Goal: Task Accomplishment & Management: Manage account settings

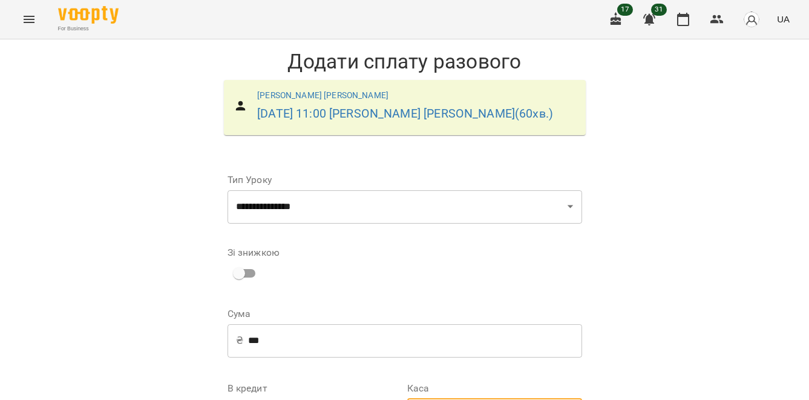
select select "**********"
select select "****"
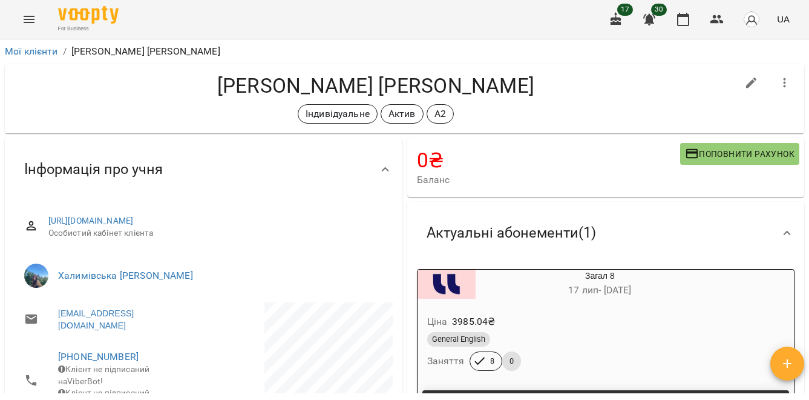
click at [22, 57] on li "Мої клієнти" at bounding box center [31, 51] width 53 height 15
click at [22, 52] on link "Мої клієнти" at bounding box center [31, 51] width 53 height 12
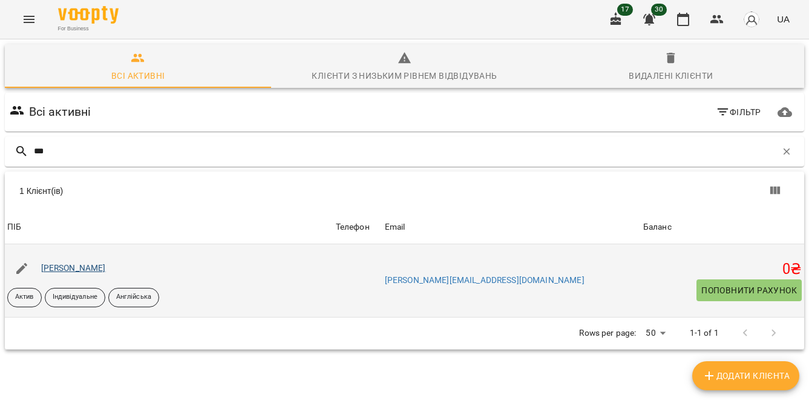
type input "***"
click at [98, 263] on link "[PERSON_NAME]" at bounding box center [73, 268] width 65 height 10
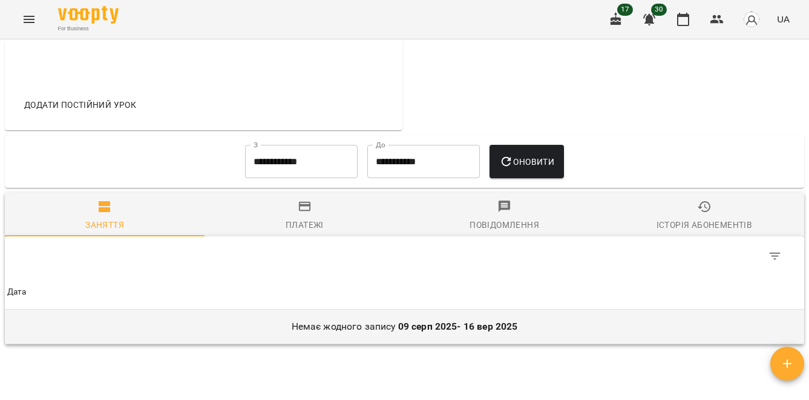
scroll to position [613, 0]
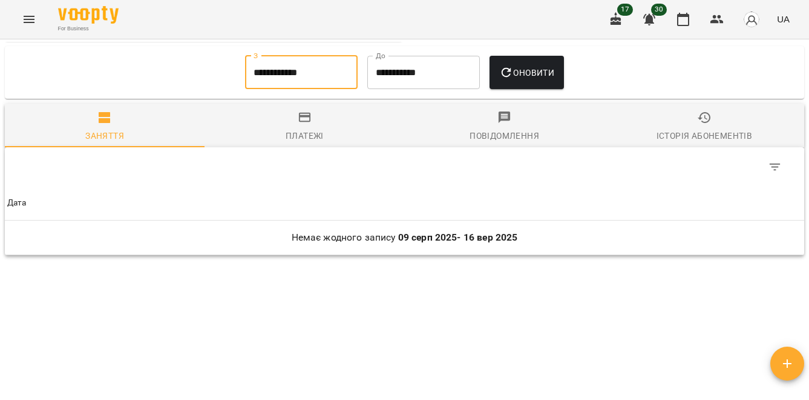
click at [326, 60] on input "**********" at bounding box center [301, 73] width 113 height 34
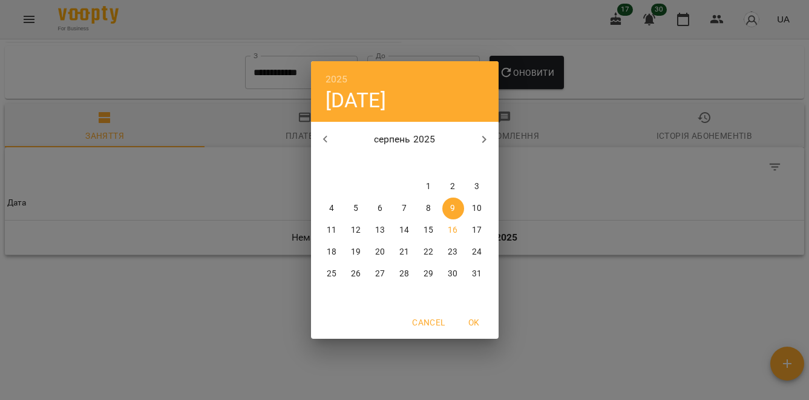
click at [427, 183] on p "1" at bounding box center [428, 186] width 5 height 12
type input "**********"
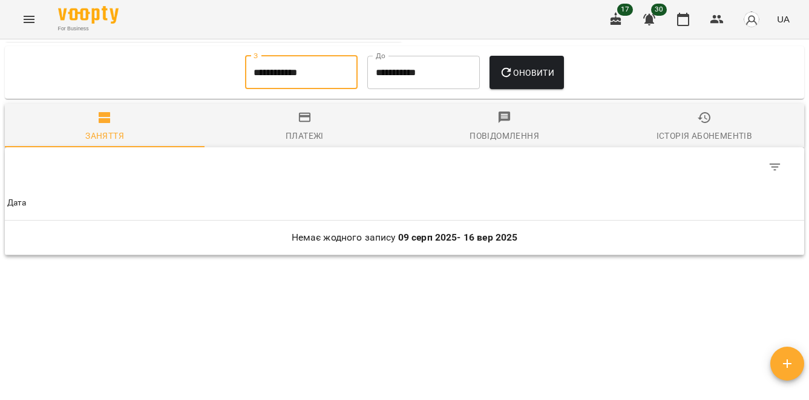
click at [529, 69] on span "Оновити" at bounding box center [526, 72] width 55 height 15
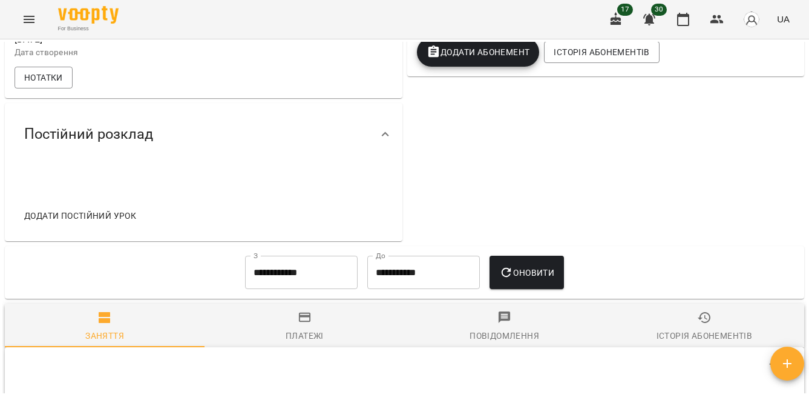
scroll to position [0, 0]
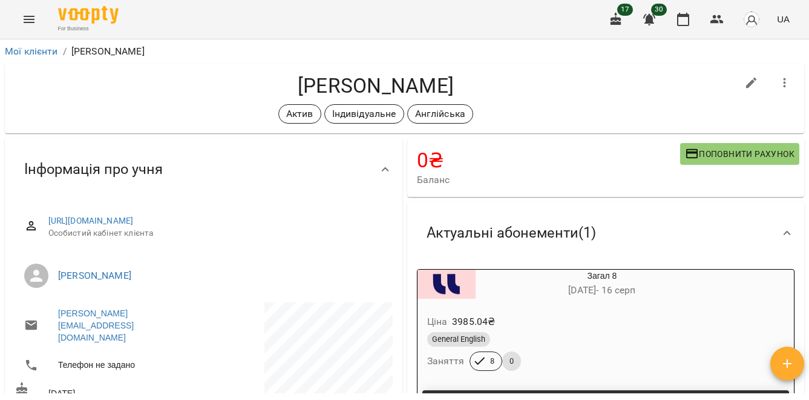
click at [35, 12] on icon "Menu" at bounding box center [29, 19] width 15 height 15
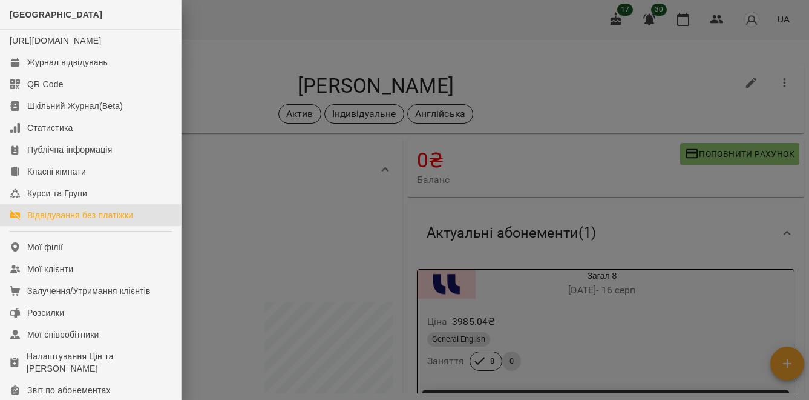
click at [82, 221] on div "Відвідування без платіжки" at bounding box center [80, 215] width 106 height 12
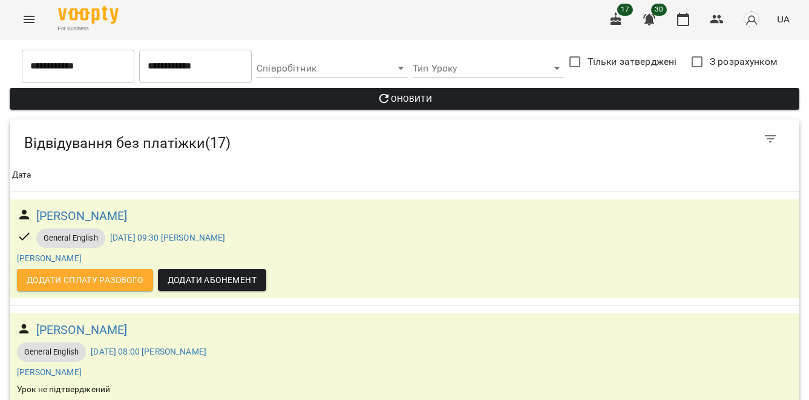
scroll to position [1686, 0]
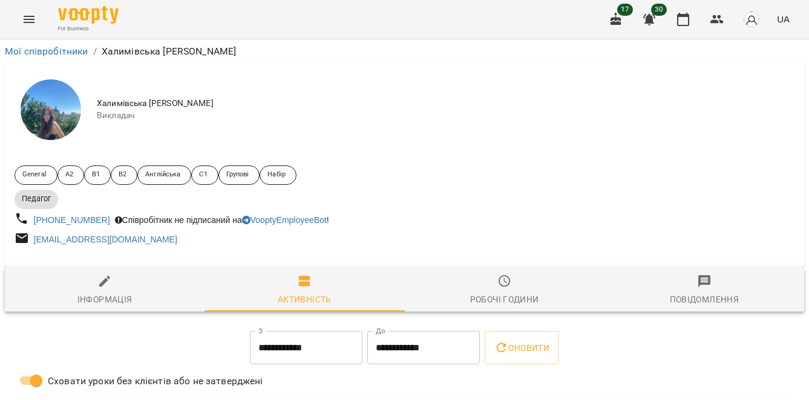
click at [44, 129] on img at bounding box center [51, 109] width 61 height 61
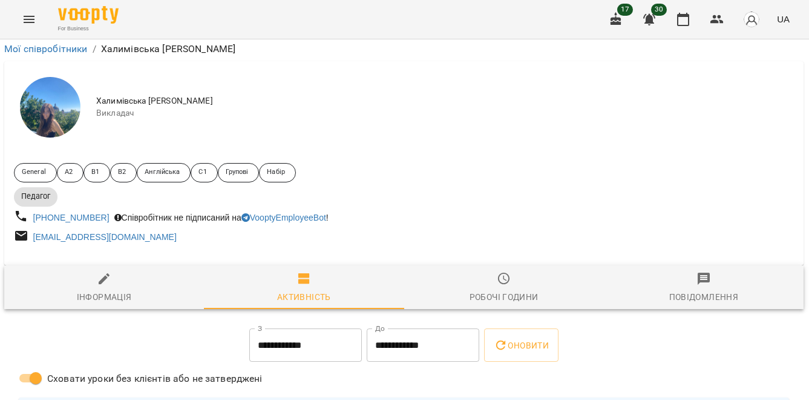
scroll to position [0, 1]
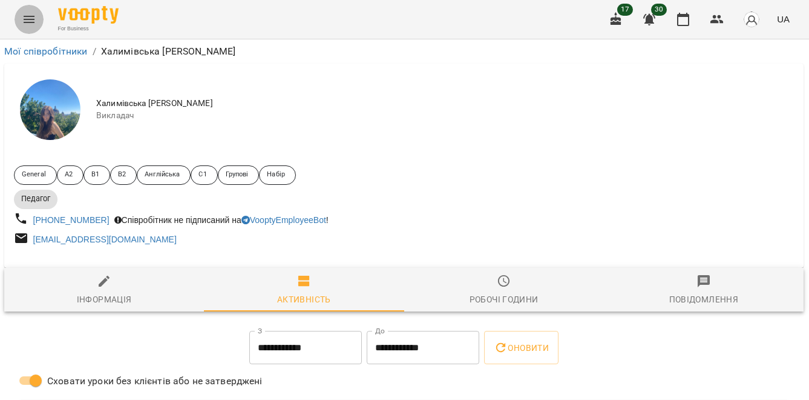
click at [22, 19] on icon "Menu" at bounding box center [29, 19] width 15 height 15
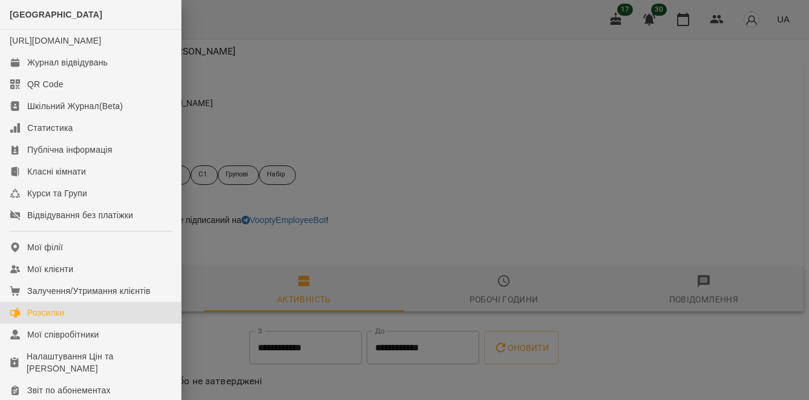
click at [52, 318] on div "Розсилки" at bounding box center [45, 312] width 37 height 12
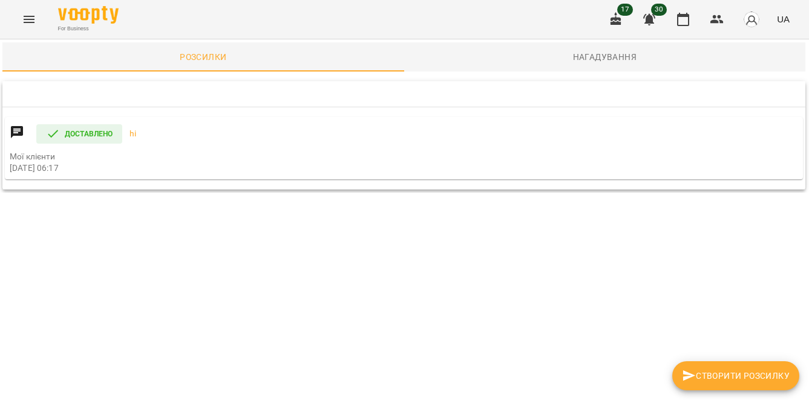
click at [637, 55] on span "Нагадування" at bounding box center [605, 57] width 387 height 15
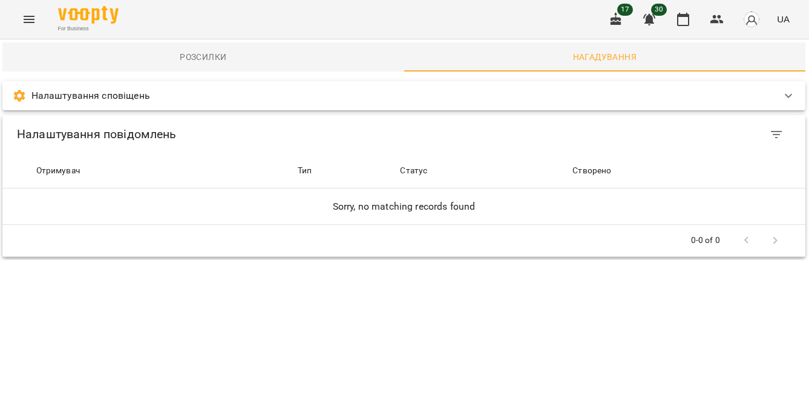
click at [250, 57] on span "Розсилки" at bounding box center [203, 57] width 387 height 15
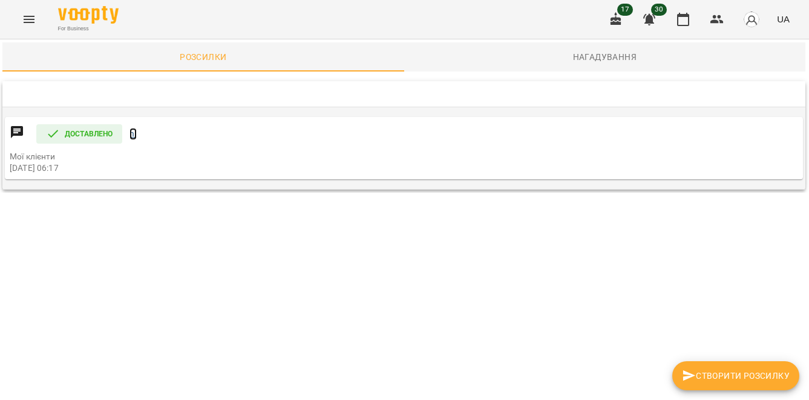
click at [134, 133] on link "hi" at bounding box center [133, 134] width 7 height 12
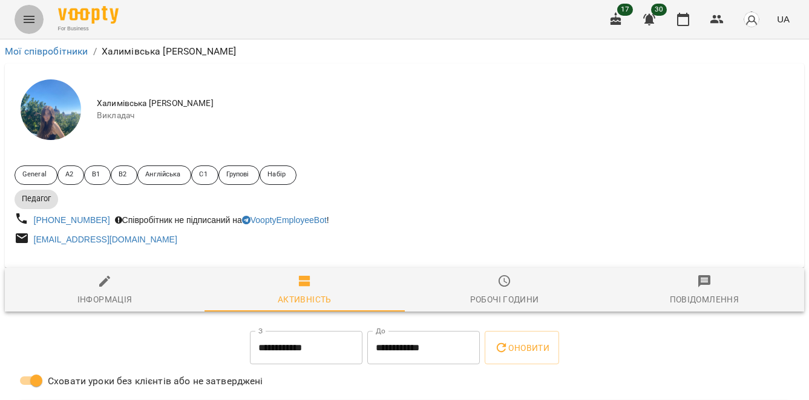
click at [36, 19] on icon "Menu" at bounding box center [29, 19] width 15 height 15
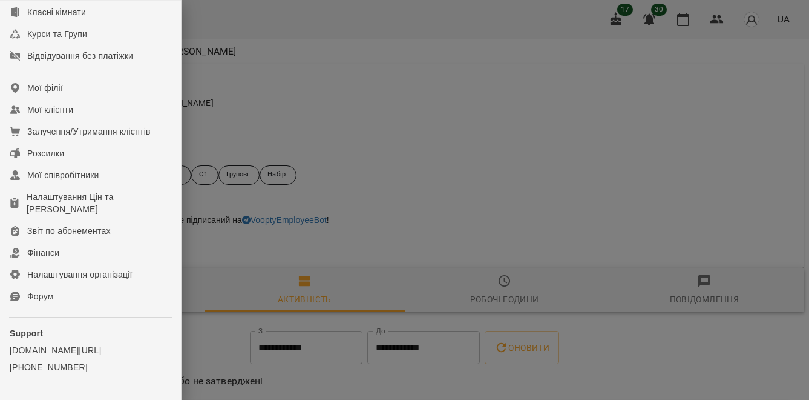
scroll to position [203, 0]
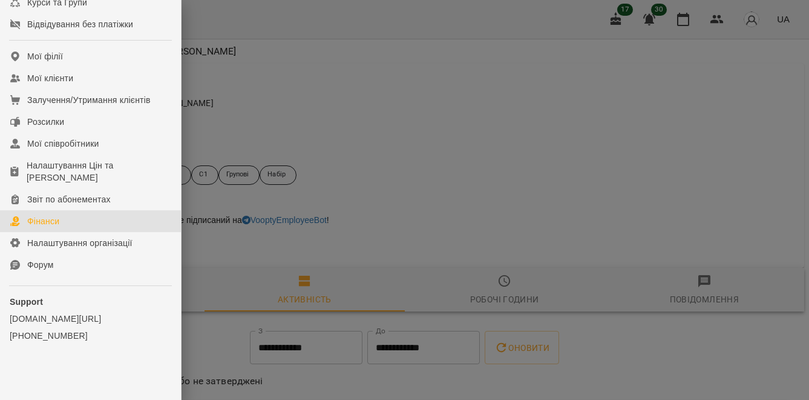
click at [53, 217] on div "Фінанси" at bounding box center [43, 221] width 32 height 12
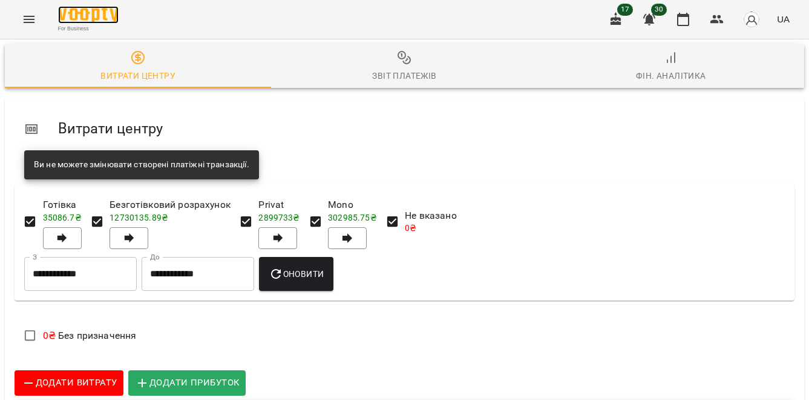
click at [110, 12] on img at bounding box center [88, 15] width 61 height 18
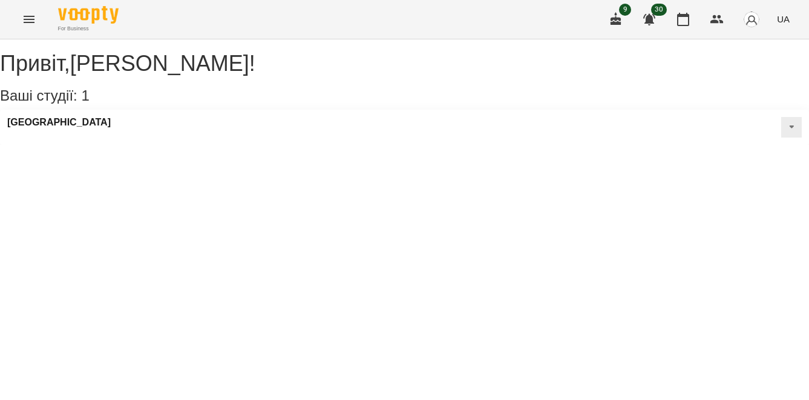
click at [259, 145] on div "[GEOGRAPHIC_DATA]" at bounding box center [404, 127] width 809 height 35
click at [781, 137] on button at bounding box center [791, 127] width 21 height 21
click at [76, 128] on h3 "[GEOGRAPHIC_DATA]" at bounding box center [59, 122] width 104 height 11
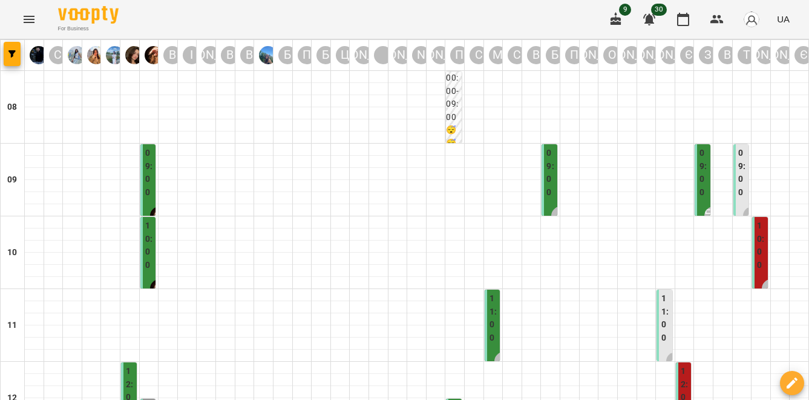
click at [33, 0] on div "For Business 9 30 UA" at bounding box center [404, 19] width 809 height 39
click at [31, 18] on icon "Menu" at bounding box center [29, 19] width 15 height 15
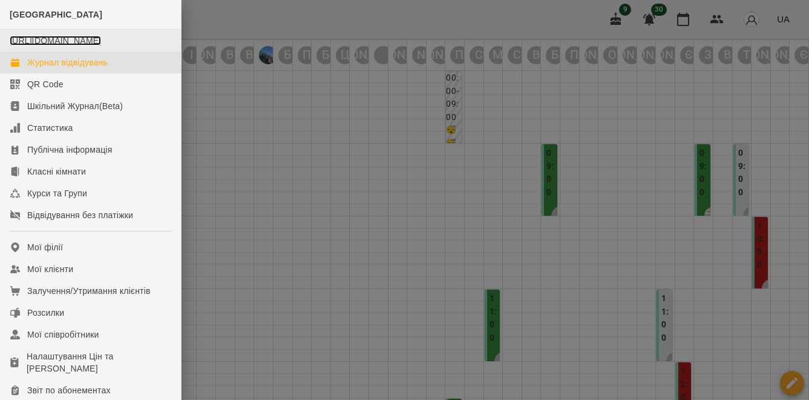
click at [54, 40] on link "[URL][DOMAIN_NAME]" at bounding box center [55, 41] width 91 height 10
